Goal: Task Accomplishment & Management: Manage account settings

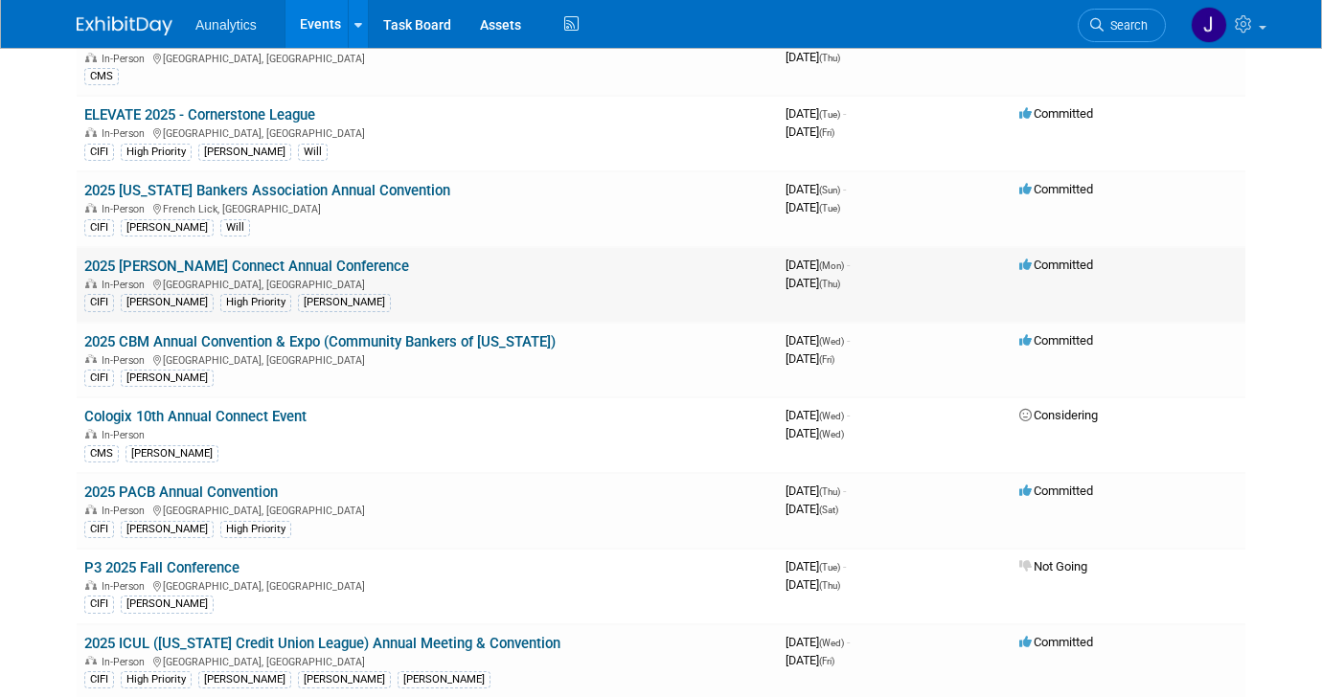
click at [164, 269] on link "2025 [PERSON_NAME] Connect Annual Conference" at bounding box center [246, 266] width 325 height 17
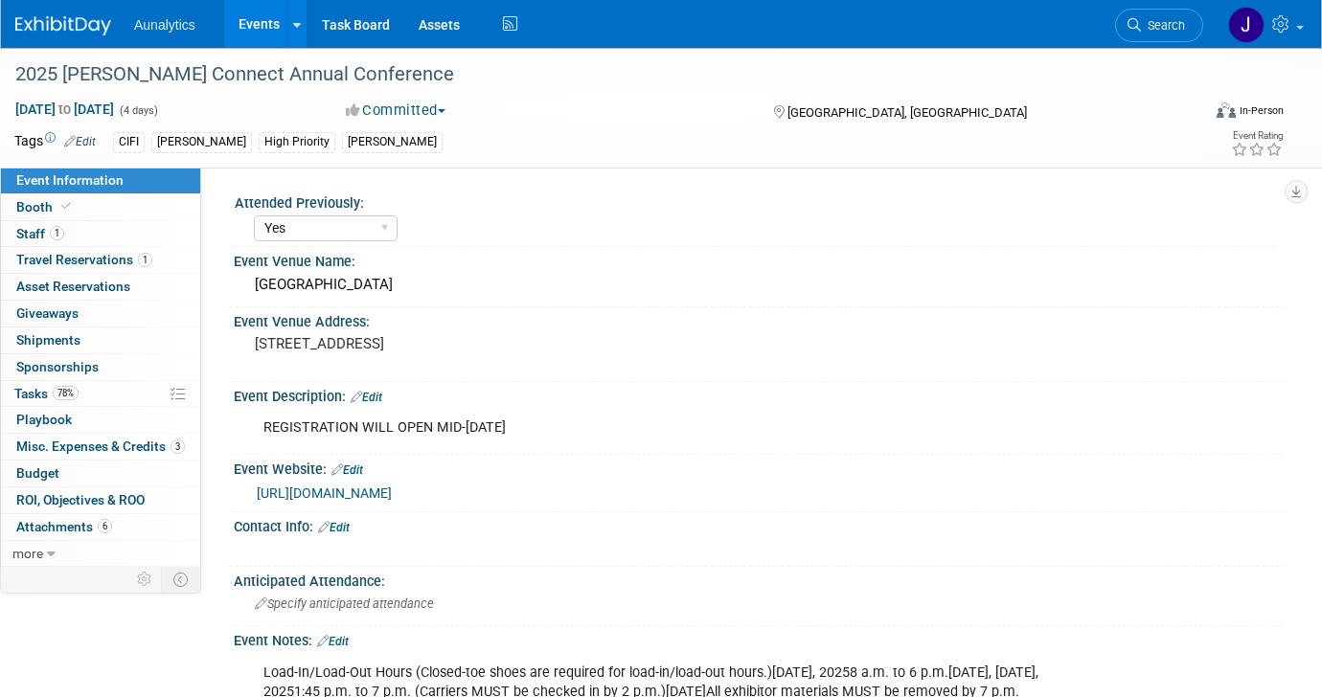
select select "Yes"
click at [90, 198] on link "Booth" at bounding box center [100, 207] width 199 height 26
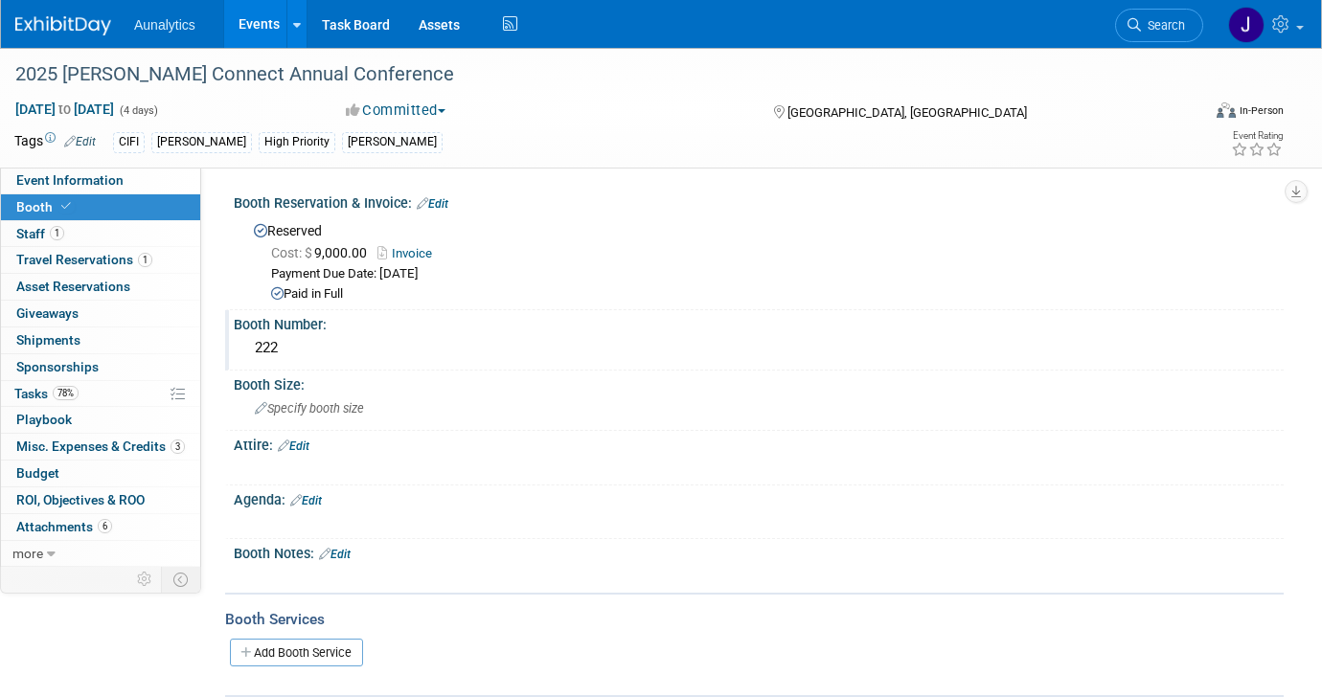
click at [275, 350] on div "222" at bounding box center [758, 348] width 1021 height 30
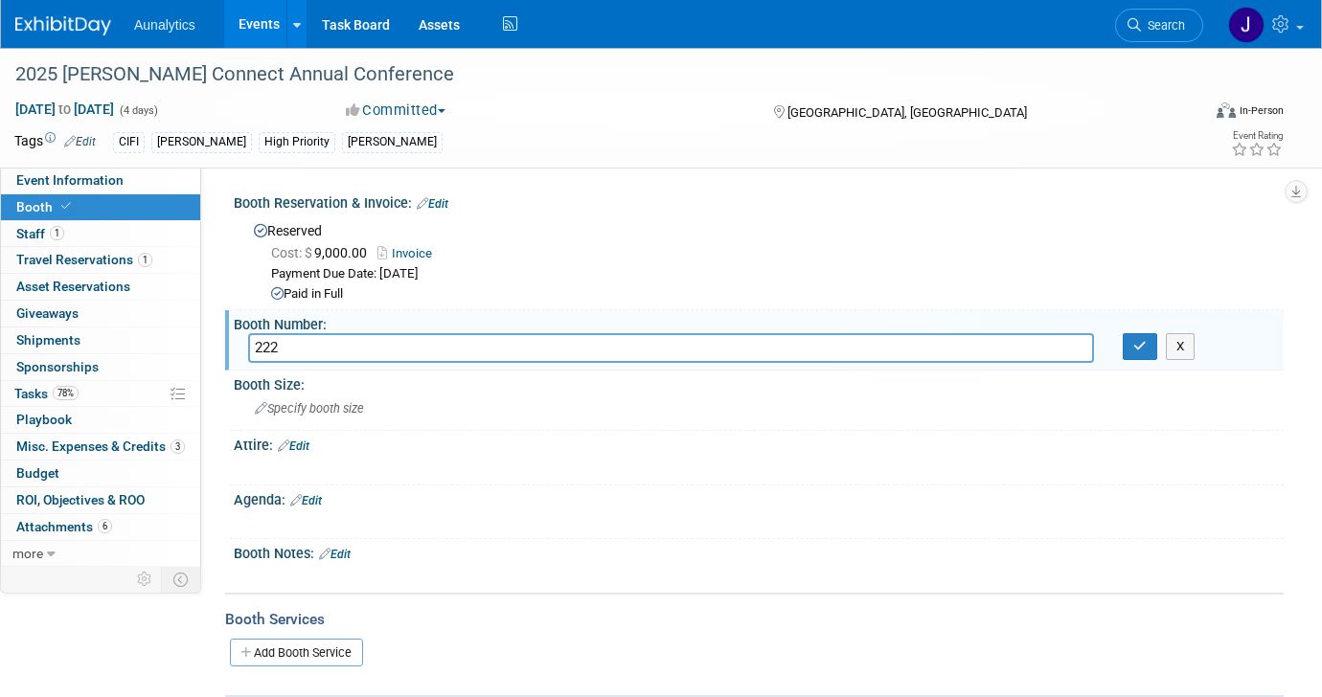
click at [275, 350] on input "222" at bounding box center [671, 348] width 846 height 30
